Goal: Transaction & Acquisition: Purchase product/service

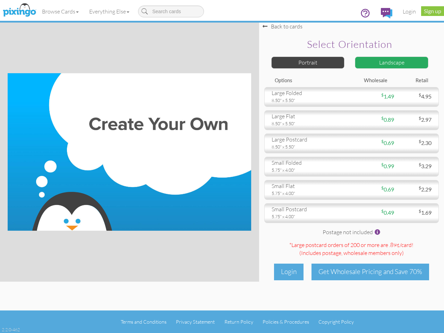
click at [222, 166] on img at bounding box center [129, 151] width 243 height 157
click at [61, 11] on link "Browse Cards" at bounding box center [60, 11] width 47 height 17
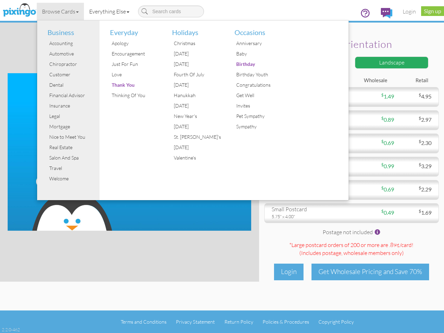
click at [111, 11] on link "Everything Else" at bounding box center [109, 11] width 51 height 17
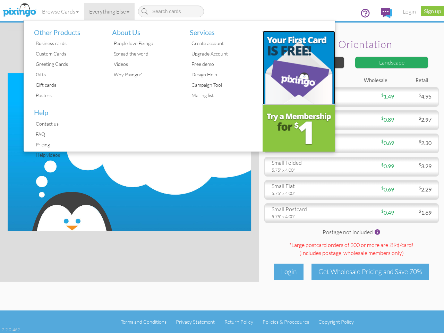
click at [308, 62] on img at bounding box center [299, 68] width 73 height 74
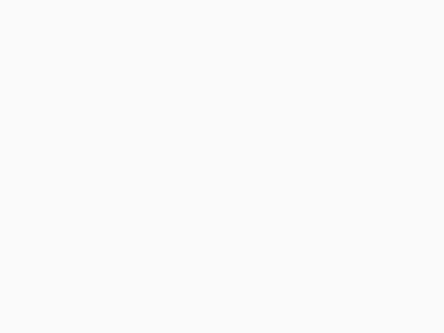
click at [392, 62] on body at bounding box center [222, 166] width 444 height 333
click at [351, 97] on body at bounding box center [222, 166] width 444 height 333
click at [351, 120] on body at bounding box center [222, 166] width 444 height 333
click at [351, 143] on body at bounding box center [222, 166] width 444 height 333
click at [351, 166] on body at bounding box center [222, 166] width 444 height 333
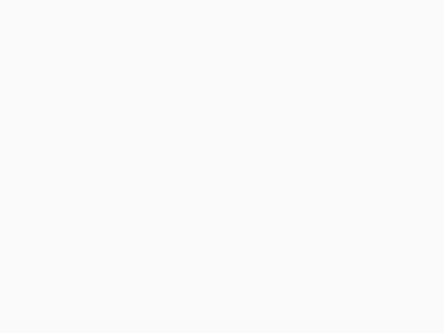
click at [351, 190] on body at bounding box center [222, 166] width 444 height 333
